Goal: Navigation & Orientation: Find specific page/section

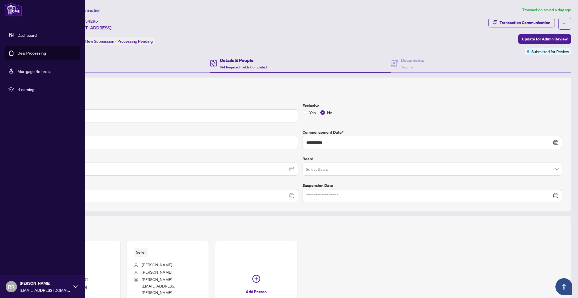
click at [18, 37] on link "Dashboard" at bounding box center [27, 34] width 19 height 5
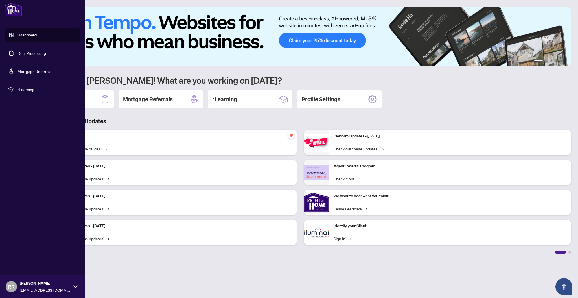
click at [40, 51] on link "Deal Processing" at bounding box center [32, 53] width 29 height 5
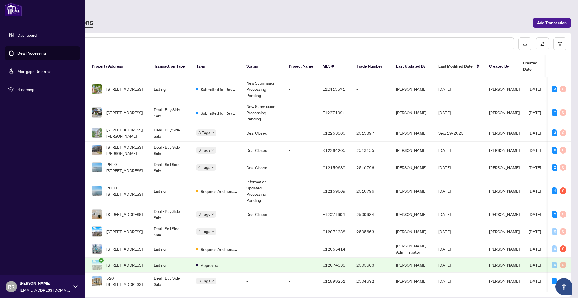
click at [37, 38] on link "Dashboard" at bounding box center [27, 34] width 19 height 5
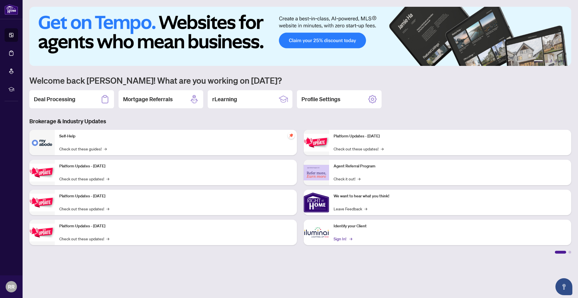
click at [345, 237] on link "Sign In! →" at bounding box center [343, 238] width 18 height 6
